Goal: Task Accomplishment & Management: Use online tool/utility

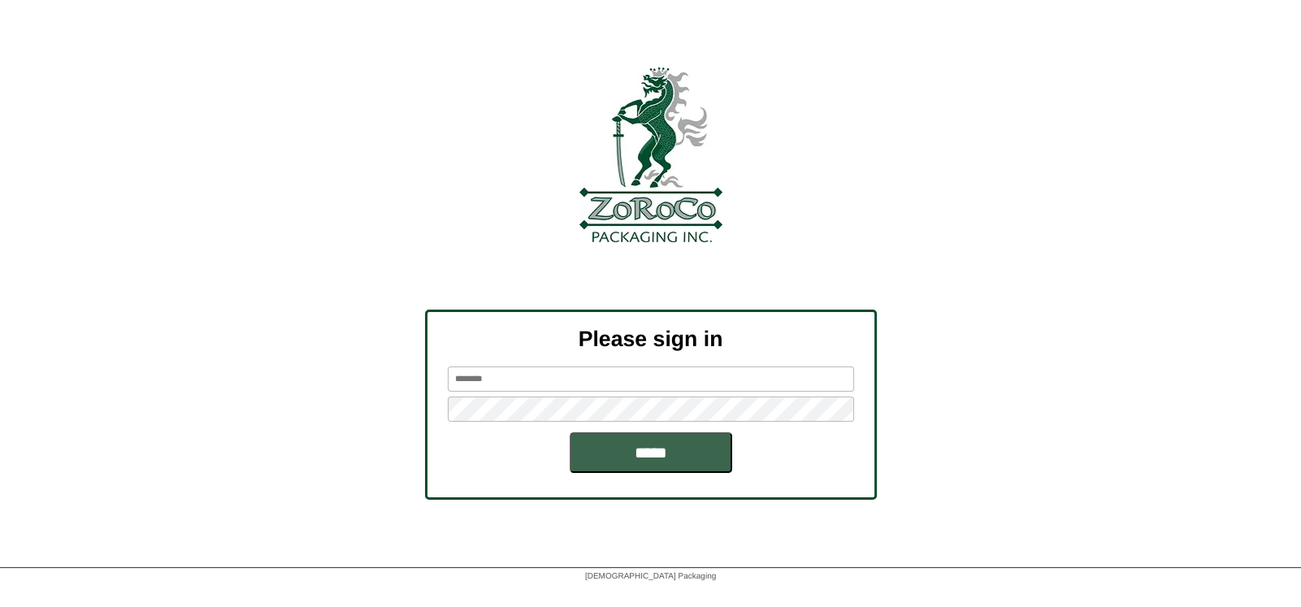
type input "*******"
click at [900, 124] on div at bounding box center [650, 154] width 1301 height 175
click at [912, 128] on div at bounding box center [650, 154] width 1301 height 175
click at [655, 446] on input "*****" at bounding box center [651, 452] width 163 height 41
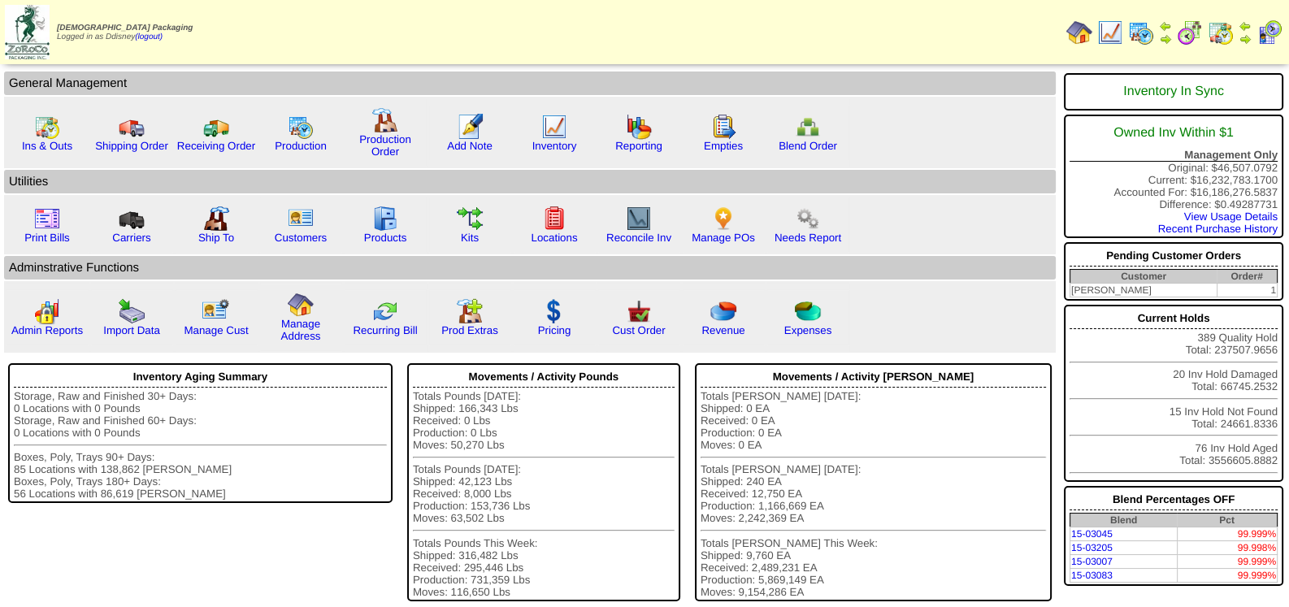
click at [1147, 36] on img at bounding box center [1141, 33] width 26 height 26
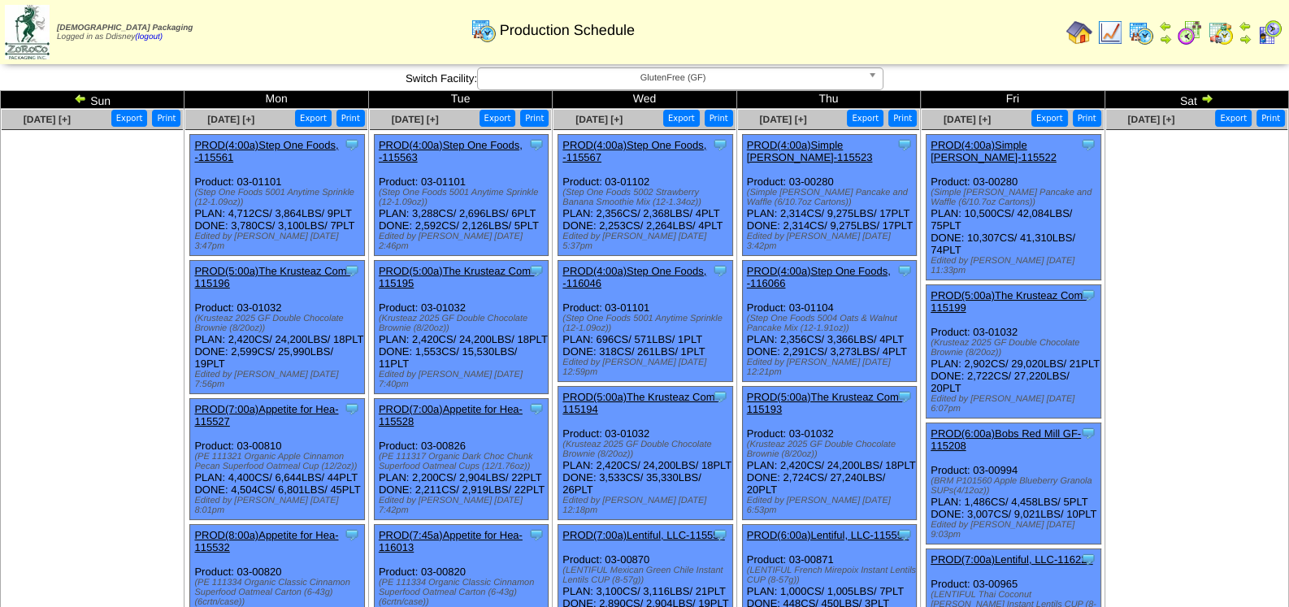
click at [1208, 100] on img at bounding box center [1206, 98] width 13 height 13
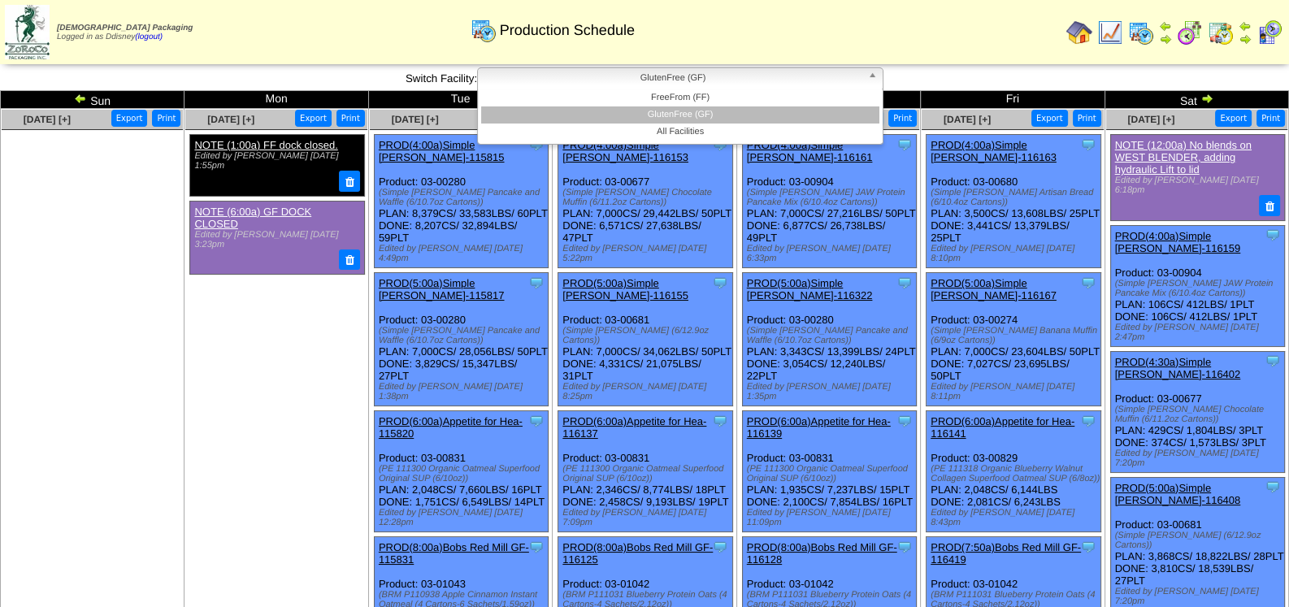
click at [878, 79] on b at bounding box center [875, 78] width 15 height 21
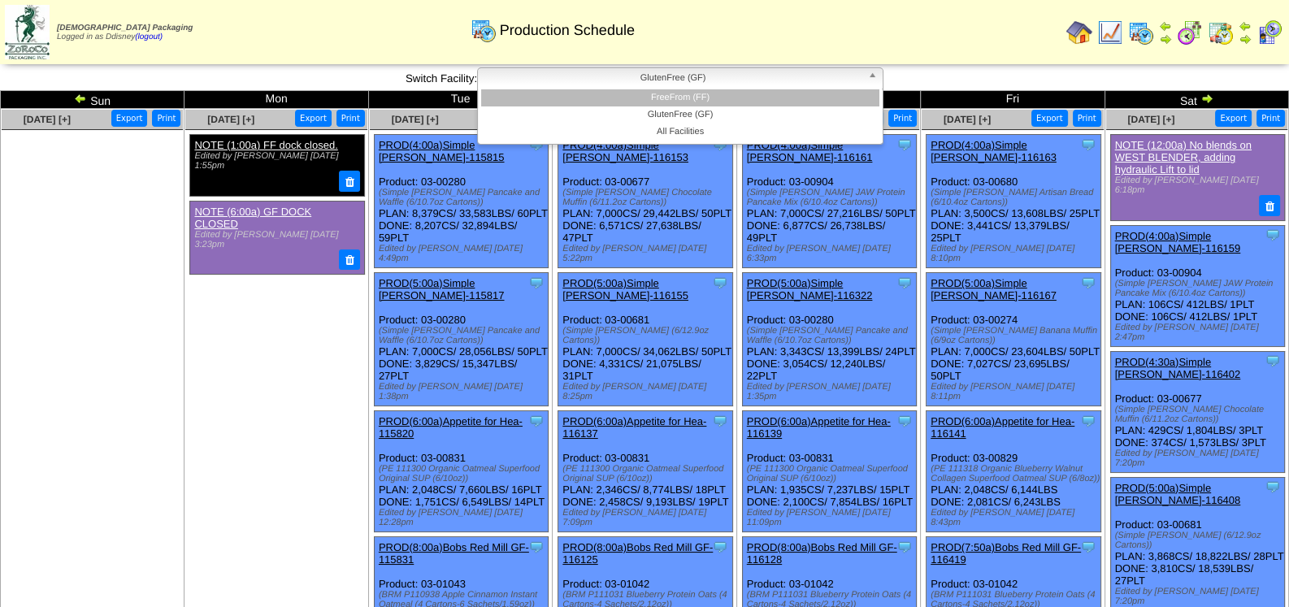
click at [766, 97] on li "FreeFrom (FF)" at bounding box center [680, 97] width 398 height 17
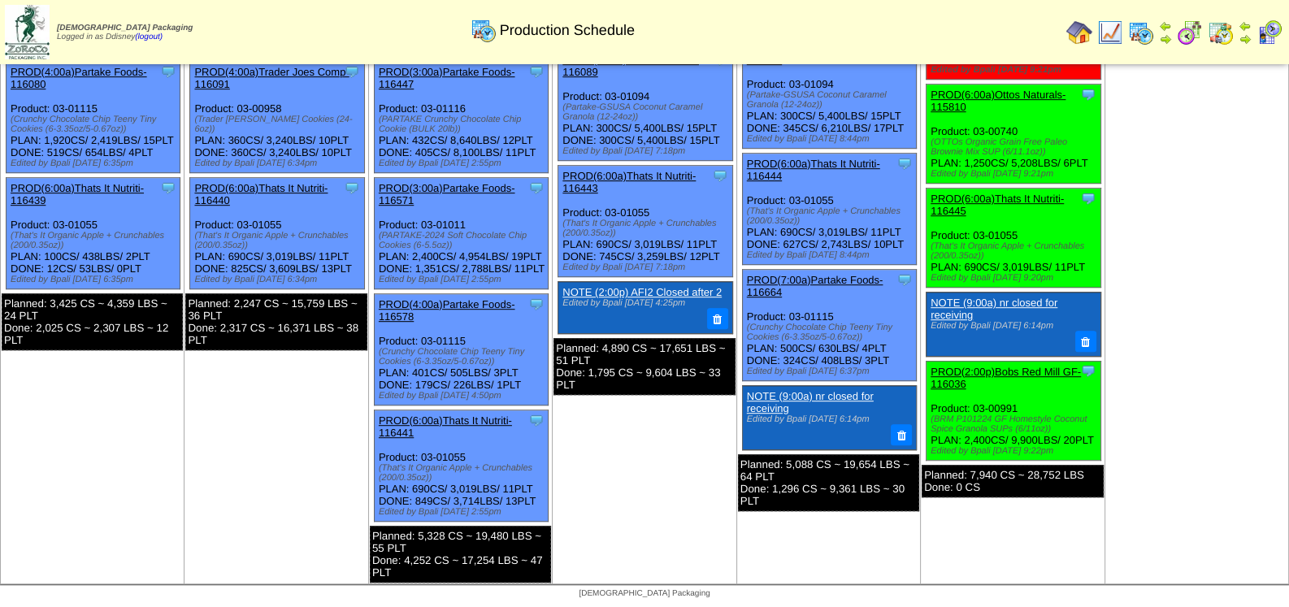
scroll to position [1239, 0]
click at [980, 510] on td "Sep 12 [+] Print Export Clone Item PROD(2:00a)RIND Snacks, Inc-116777 RIND Snac…" at bounding box center [1013, 193] width 184 height 781
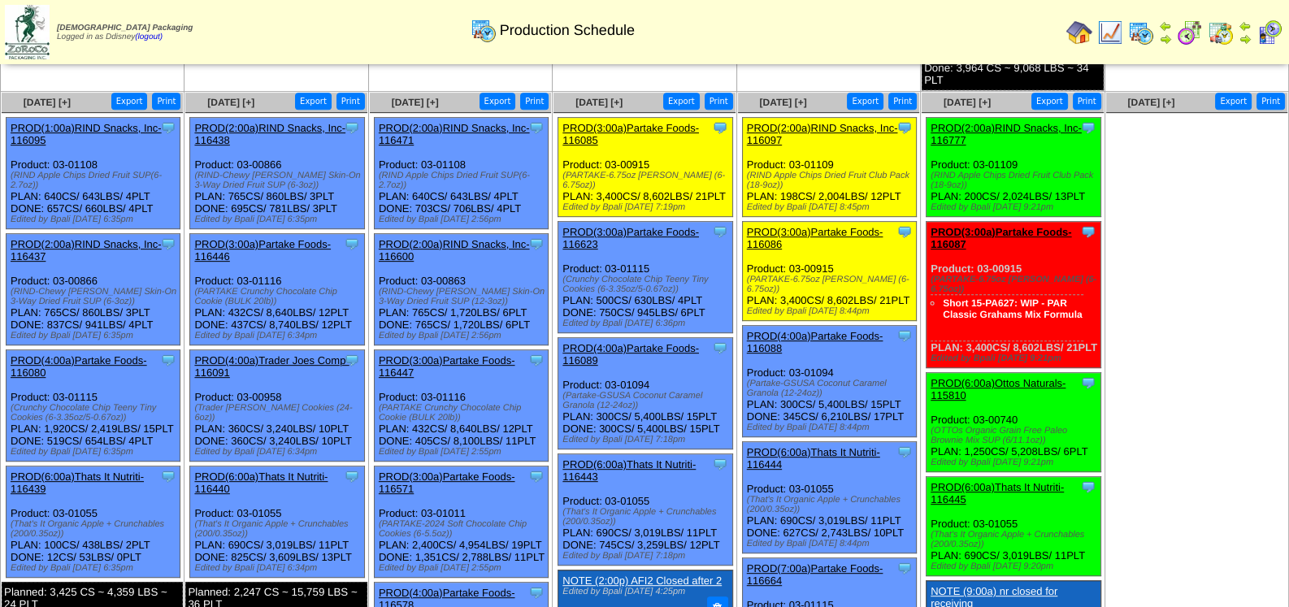
scroll to position [995, 0]
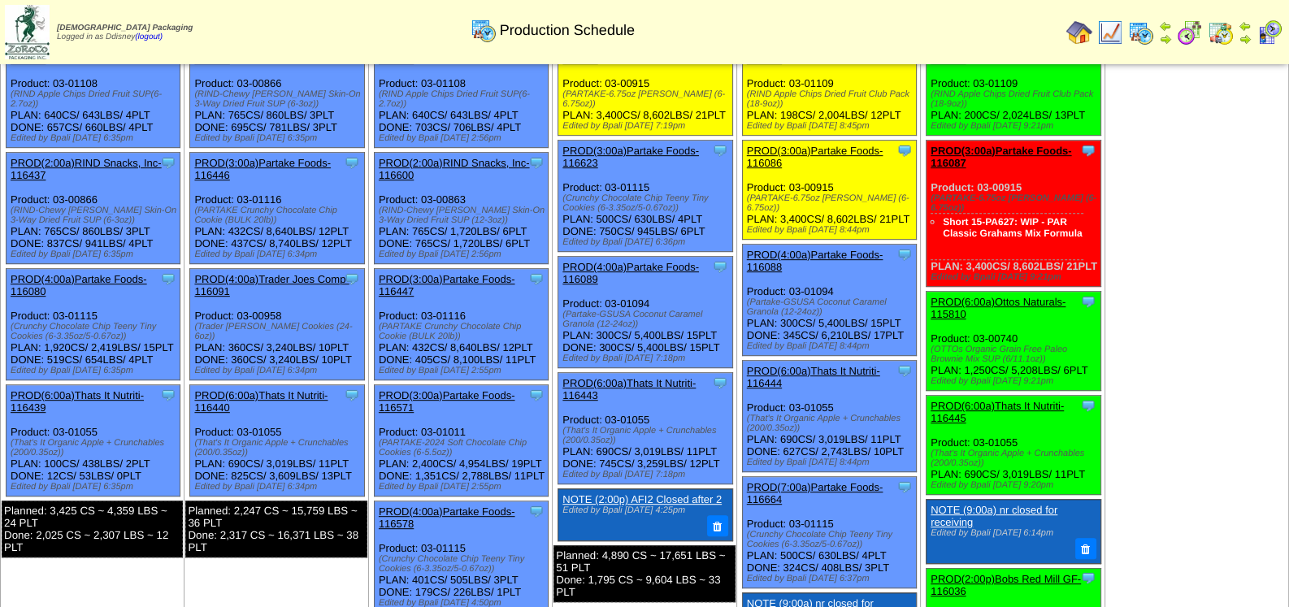
click at [1207, 270] on ul at bounding box center [1196, 154] width 181 height 244
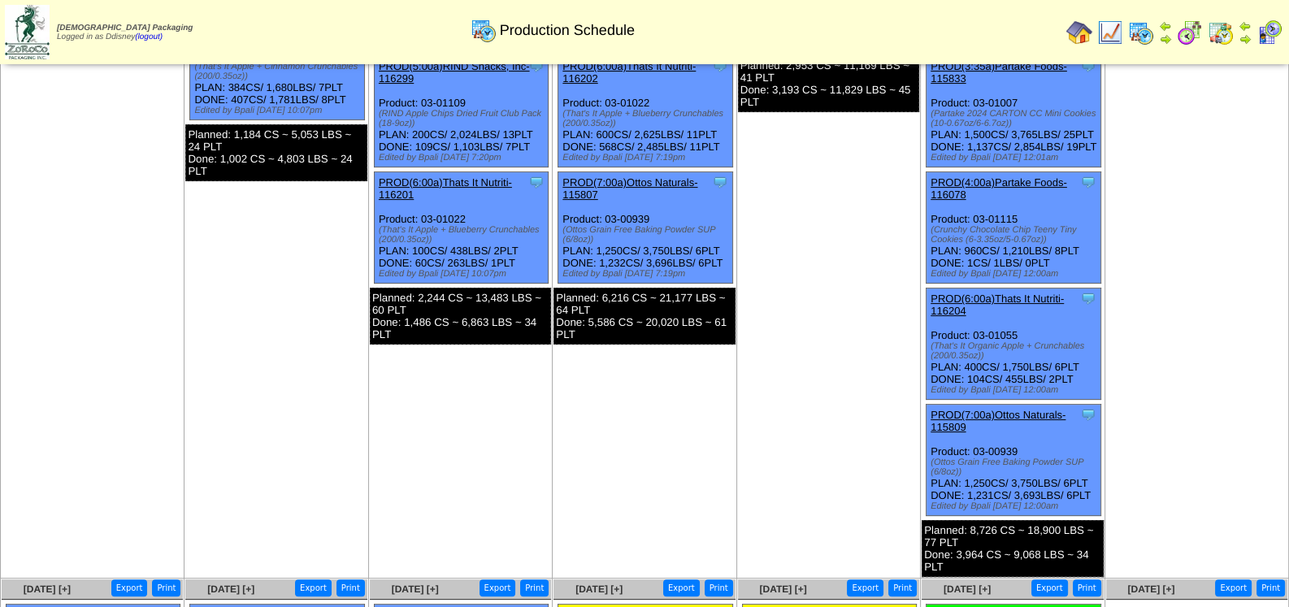
scroll to position [427, 0]
